Goal: Information Seeking & Learning: Learn about a topic

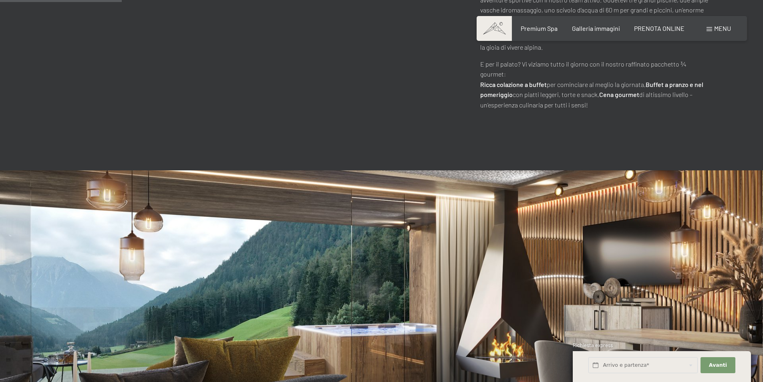
scroll to position [721, 0]
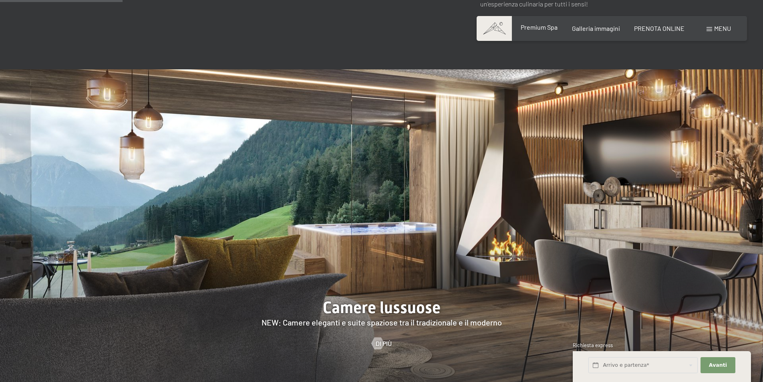
click at [538, 29] on span "Premium Spa" at bounding box center [539, 27] width 37 height 8
click at [381, 337] on div at bounding box center [377, 343] width 7 height 12
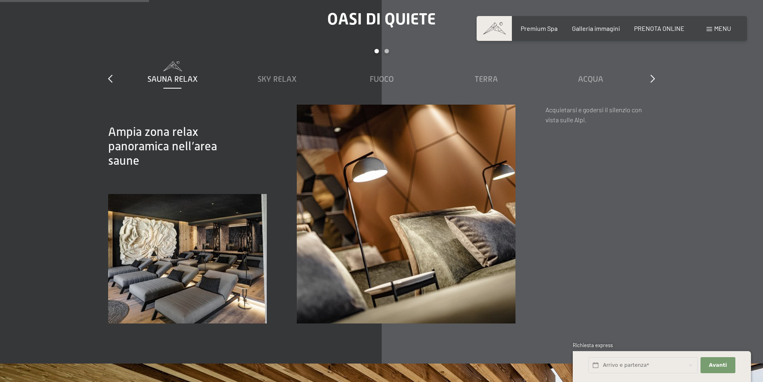
scroll to position [1362, 0]
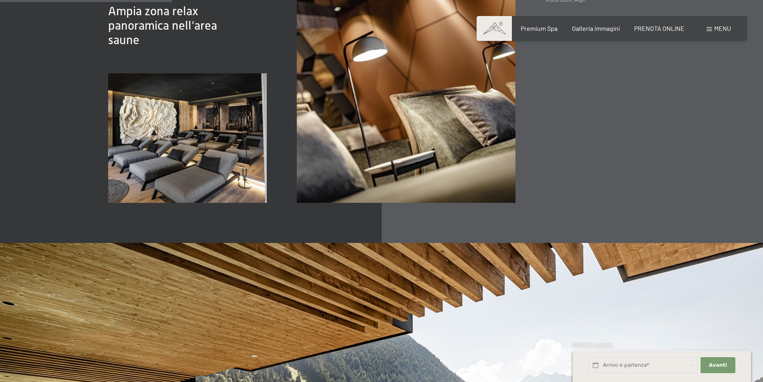
click at [715, 27] on span "Menu" at bounding box center [722, 28] width 17 height 8
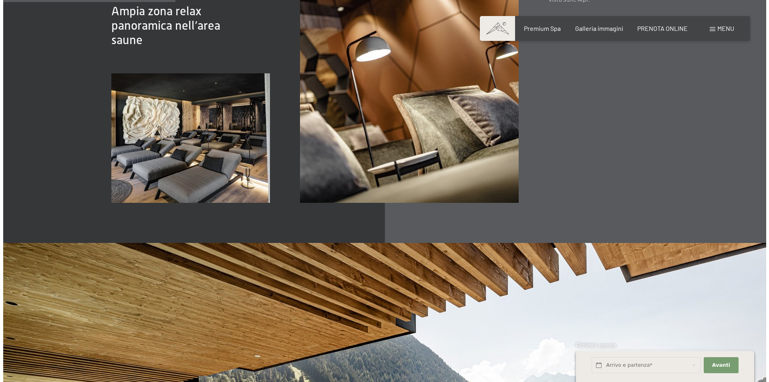
scroll to position [1367, 0]
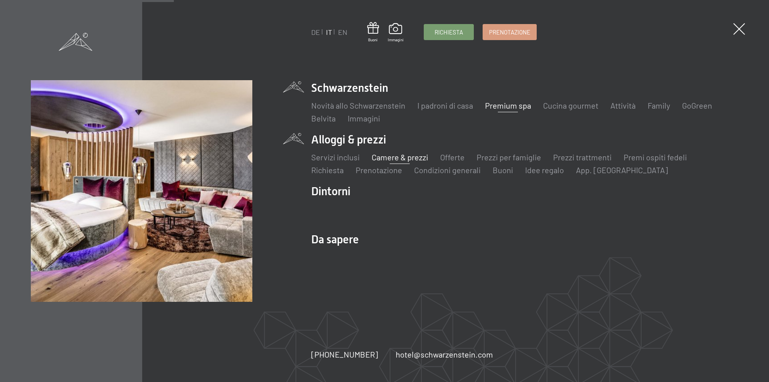
click at [385, 159] on link "Camere & prezzi" at bounding box center [399, 157] width 56 height 10
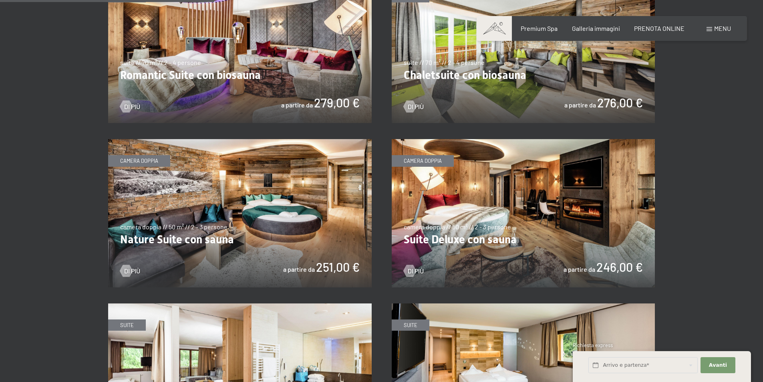
scroll to position [721, 0]
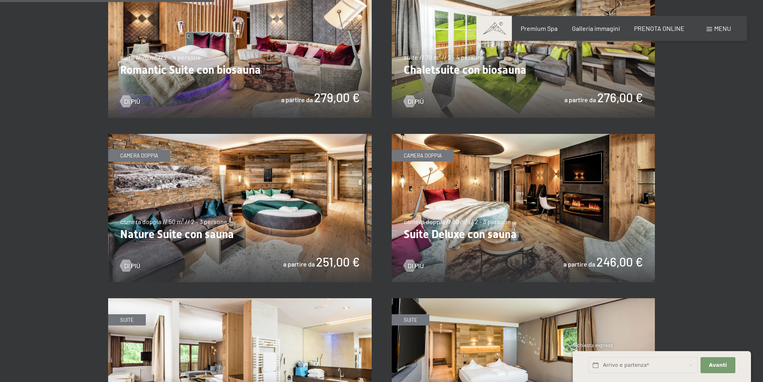
click at [212, 215] on img at bounding box center [240, 208] width 264 height 148
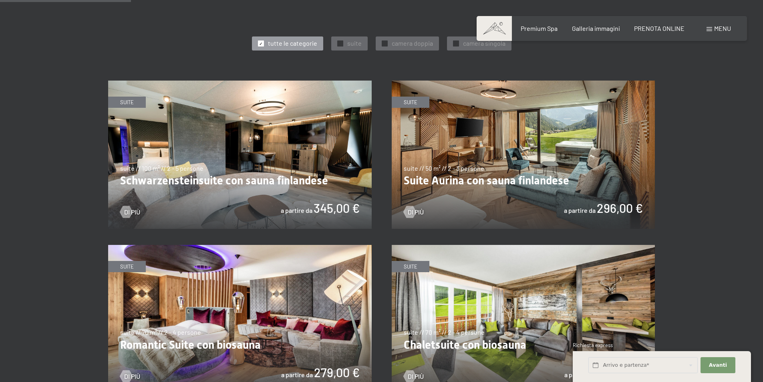
scroll to position [441, 0]
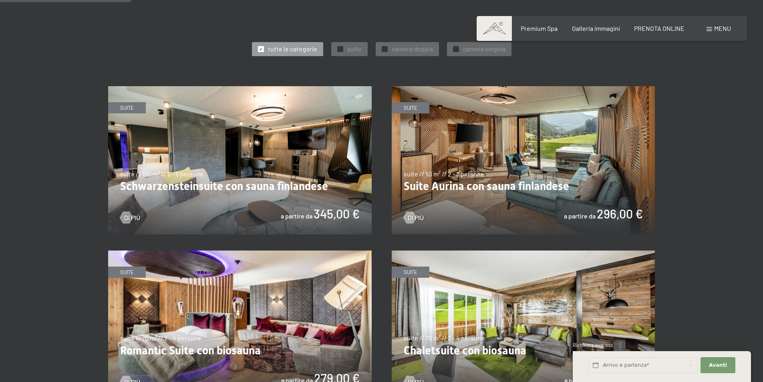
click at [284, 169] on img at bounding box center [240, 160] width 264 height 148
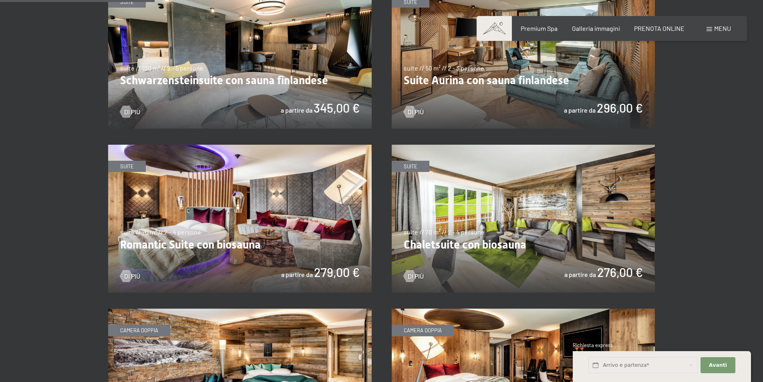
scroll to position [561, 0]
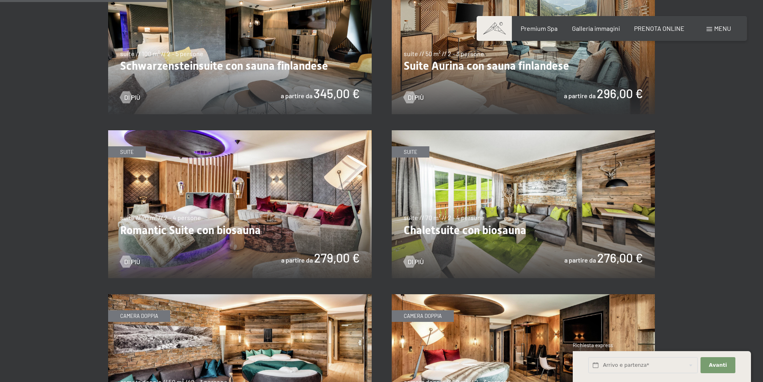
click at [248, 185] on img at bounding box center [240, 204] width 264 height 148
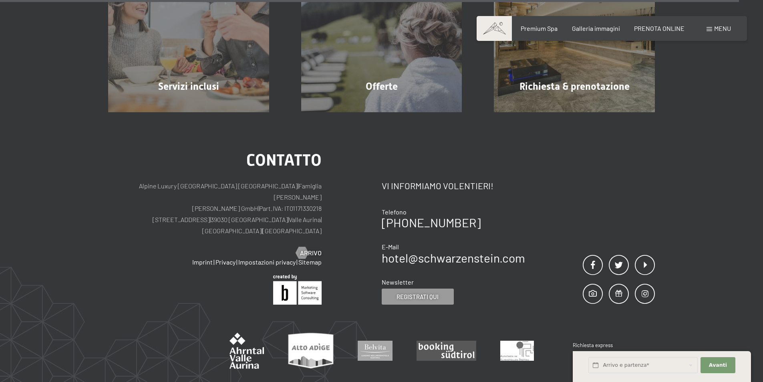
scroll to position [2524, 0]
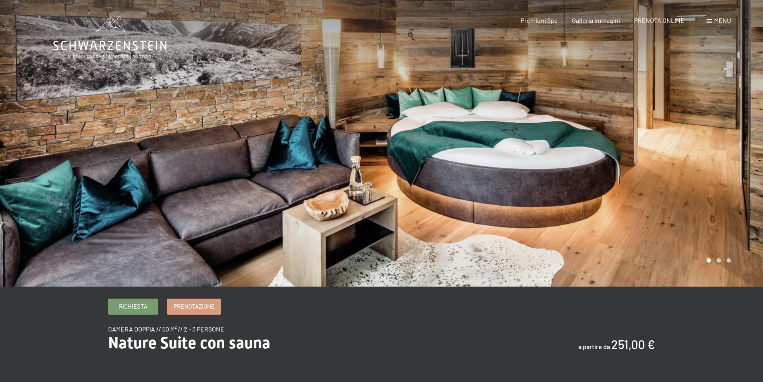
click at [710, 115] on div at bounding box center [573, 143] width 382 height 286
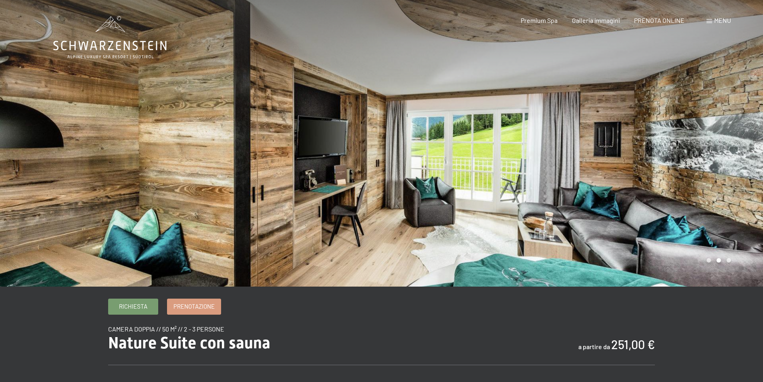
click at [710, 115] on div at bounding box center [573, 143] width 382 height 286
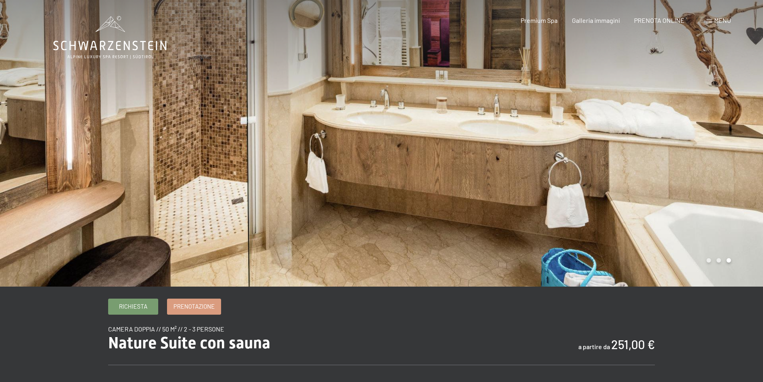
click at [710, 115] on div at bounding box center [573, 143] width 382 height 286
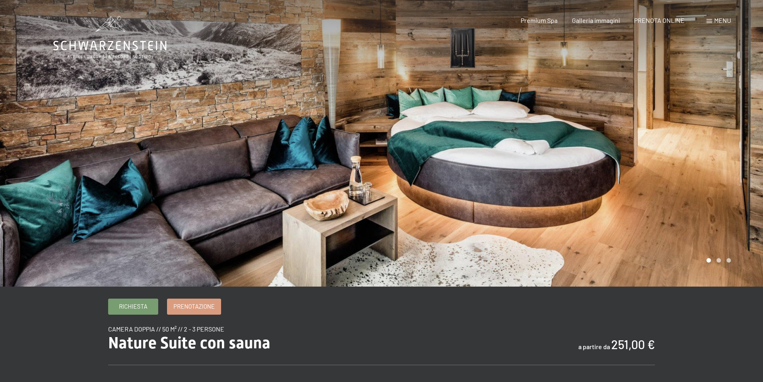
click at [710, 115] on div at bounding box center [573, 143] width 382 height 286
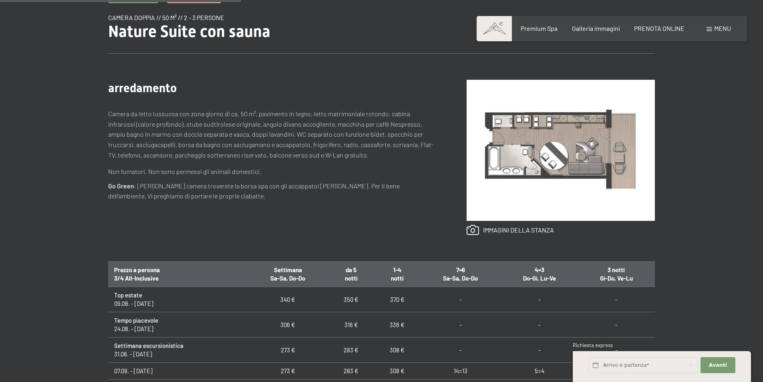
scroll to position [321, 0]
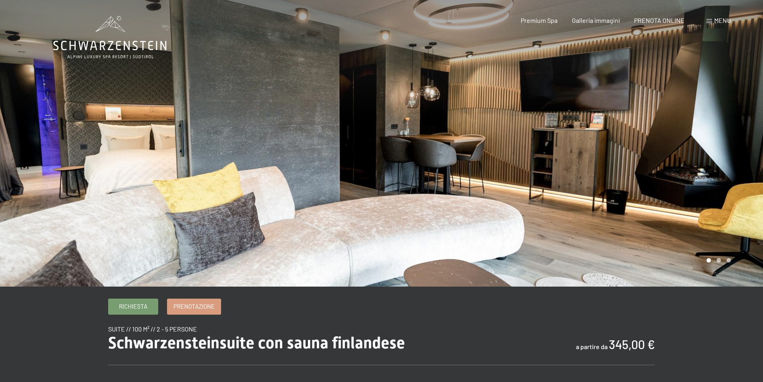
click at [716, 177] on div at bounding box center [573, 143] width 382 height 286
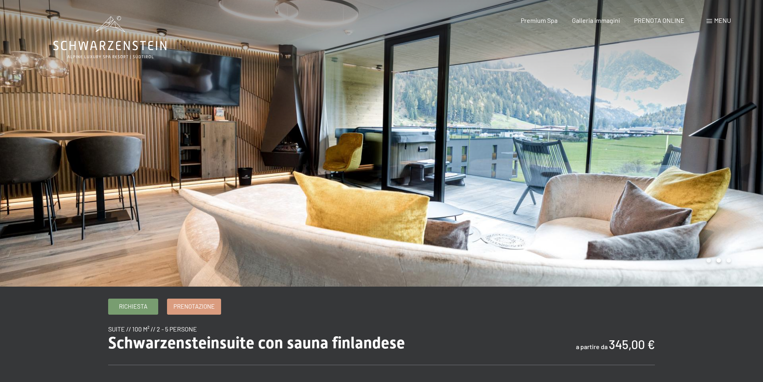
click at [716, 177] on div at bounding box center [573, 143] width 382 height 286
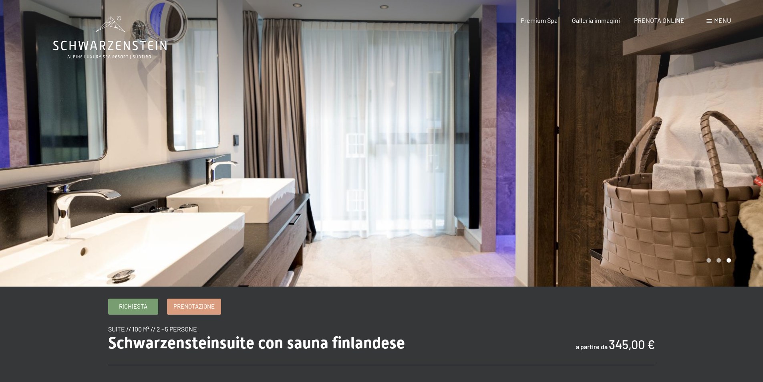
click at [716, 177] on div at bounding box center [573, 143] width 382 height 286
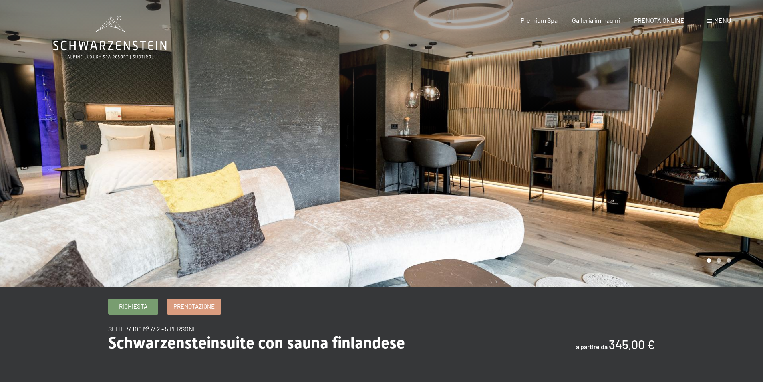
click at [716, 177] on div at bounding box center [573, 143] width 382 height 286
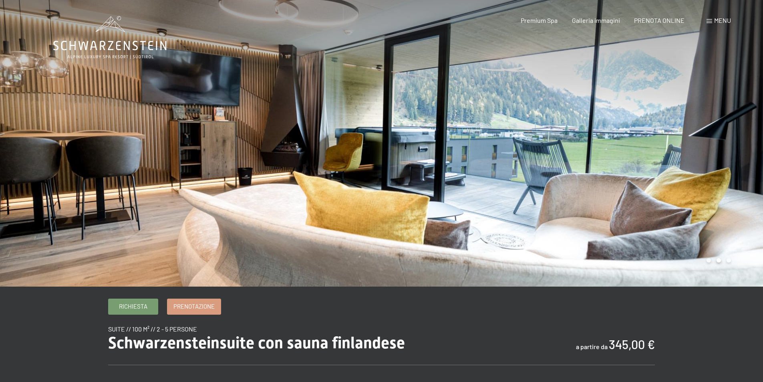
click at [716, 177] on div at bounding box center [573, 143] width 382 height 286
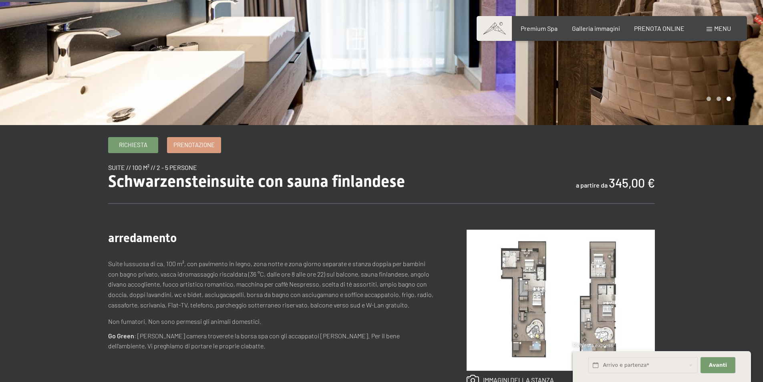
scroll to position [200, 0]
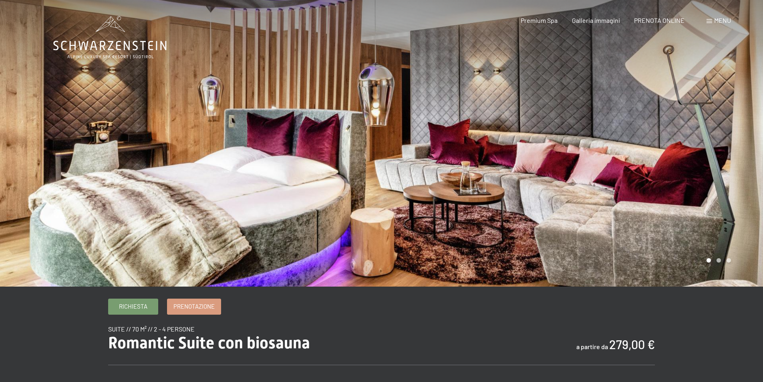
click at [665, 145] on div at bounding box center [573, 143] width 382 height 286
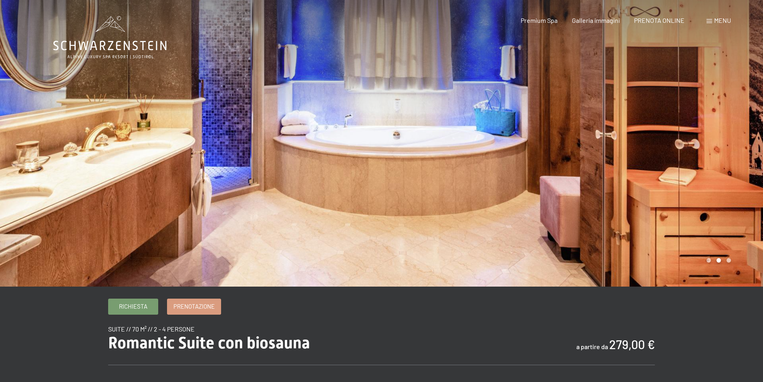
click at [665, 145] on div at bounding box center [573, 143] width 382 height 286
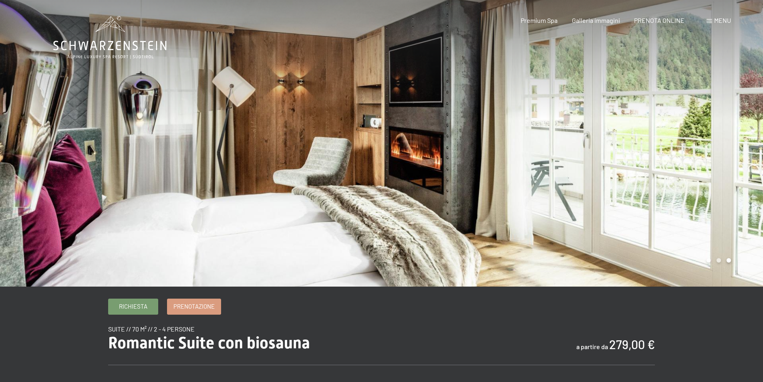
click at [74, 150] on div at bounding box center [191, 143] width 382 height 286
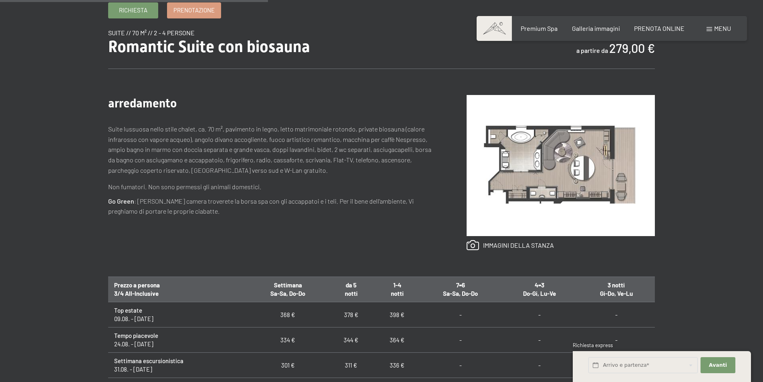
scroll to position [361, 0]
